Goal: Transaction & Acquisition: Subscribe to service/newsletter

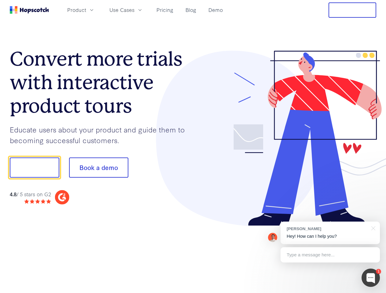
click at [193, 147] on div at bounding box center [284, 139] width 183 height 176
click at [86, 10] on span "Product" at bounding box center [76, 10] width 19 height 8
click at [134, 10] on span "Use Cases" at bounding box center [121, 10] width 25 height 8
click at [352, 10] on button "Free Trial" at bounding box center [352, 9] width 48 height 15
click at [34, 168] on button "Show me!" at bounding box center [34, 168] width 49 height 20
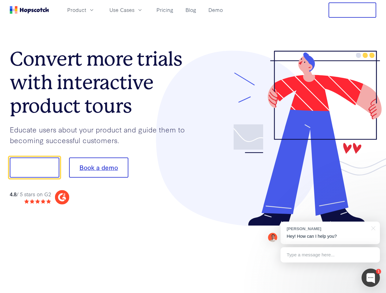
click at [98, 168] on button "Book a demo" at bounding box center [98, 168] width 59 height 20
click at [371, 278] on div at bounding box center [370, 278] width 18 height 18
click at [330, 233] on div "[PERSON_NAME] Hey! How can I help you?" at bounding box center [329, 233] width 99 height 23
click at [372, 228] on div at bounding box center [371, 228] width 15 height 13
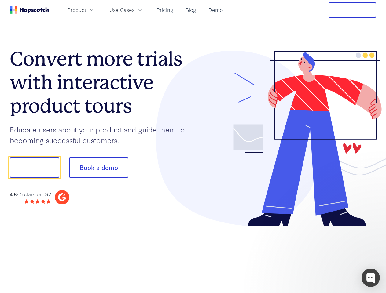
click at [330, 255] on div at bounding box center [322, 208] width 115 height 122
